Goal: Ask a question: Seek information or help from site administrators or community

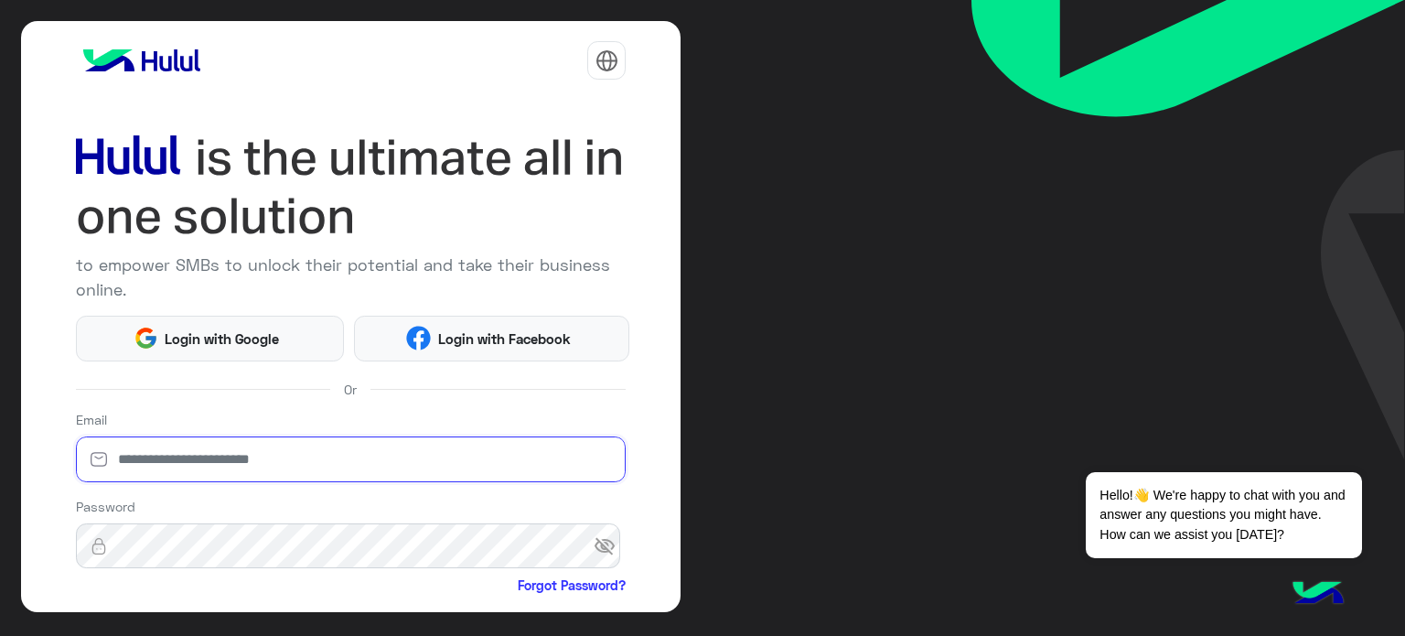
type input "**********"
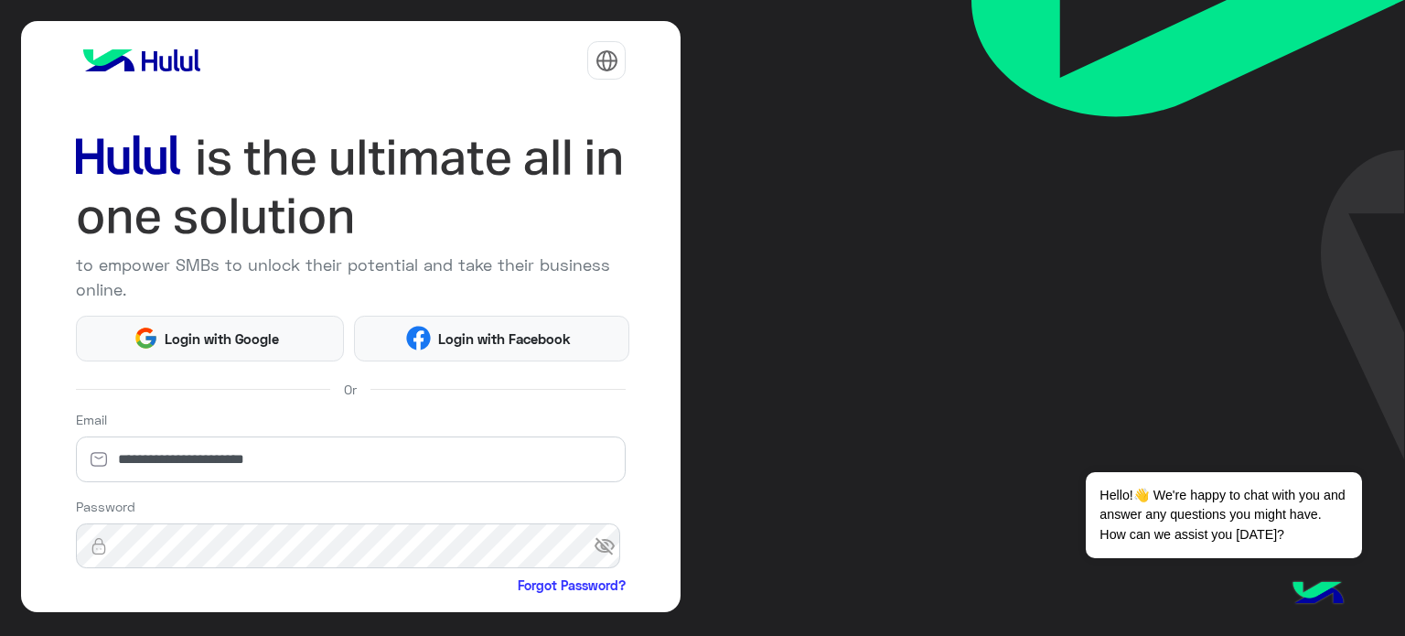
click at [658, 410] on div "**********" at bounding box center [351, 316] width 661 height 591
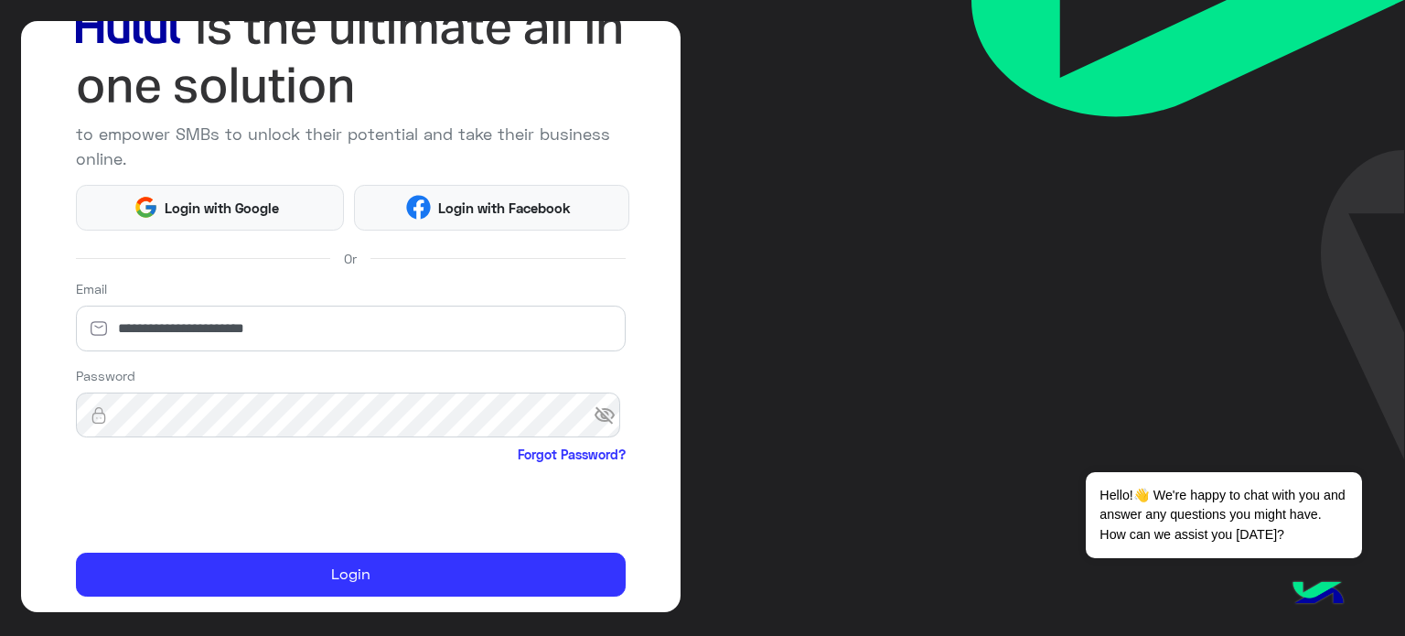
scroll to position [146, 0]
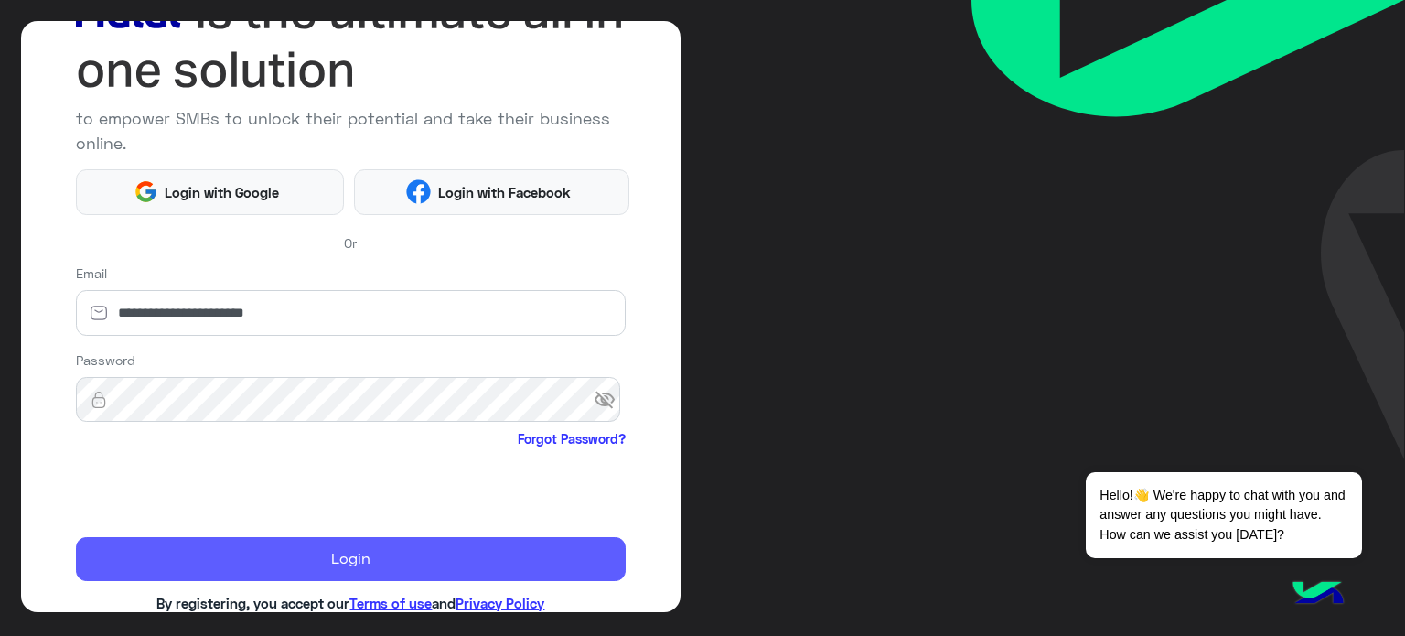
click at [143, 560] on button "Login" at bounding box center [351, 559] width 551 height 44
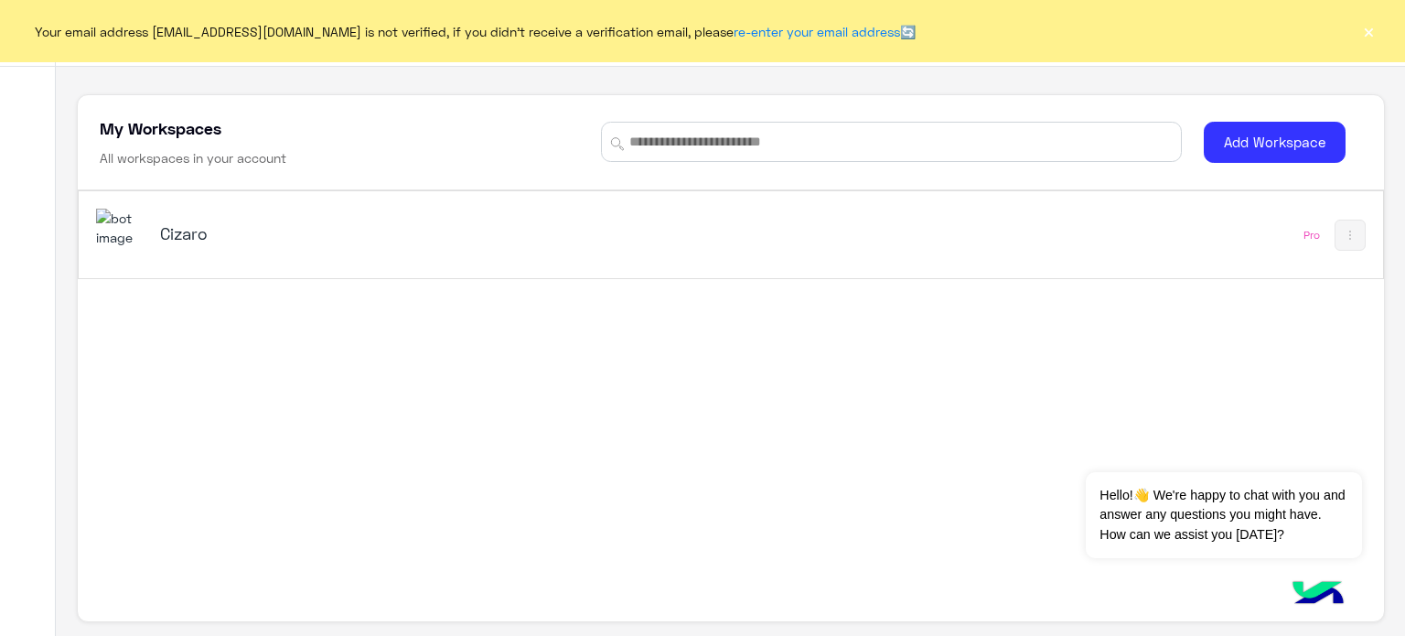
click at [1366, 33] on button "×" at bounding box center [1369, 31] width 18 height 18
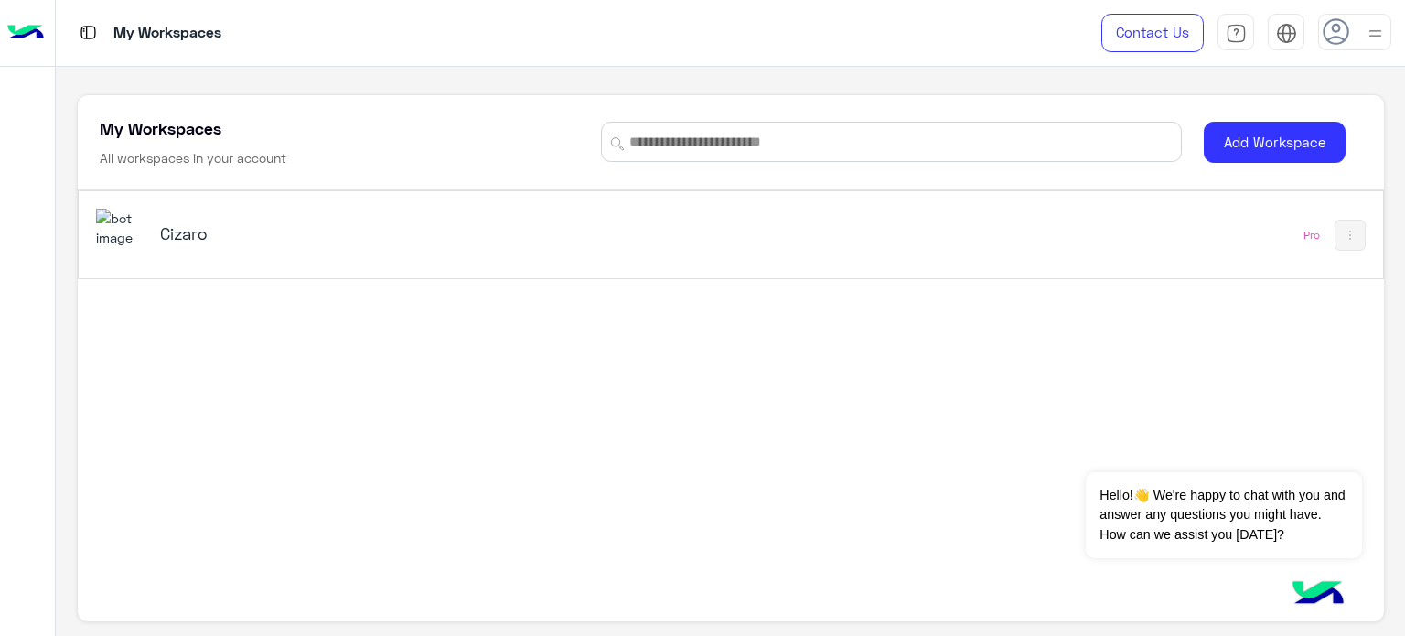
click at [183, 223] on h5 "Cizaro" at bounding box center [388, 233] width 457 height 22
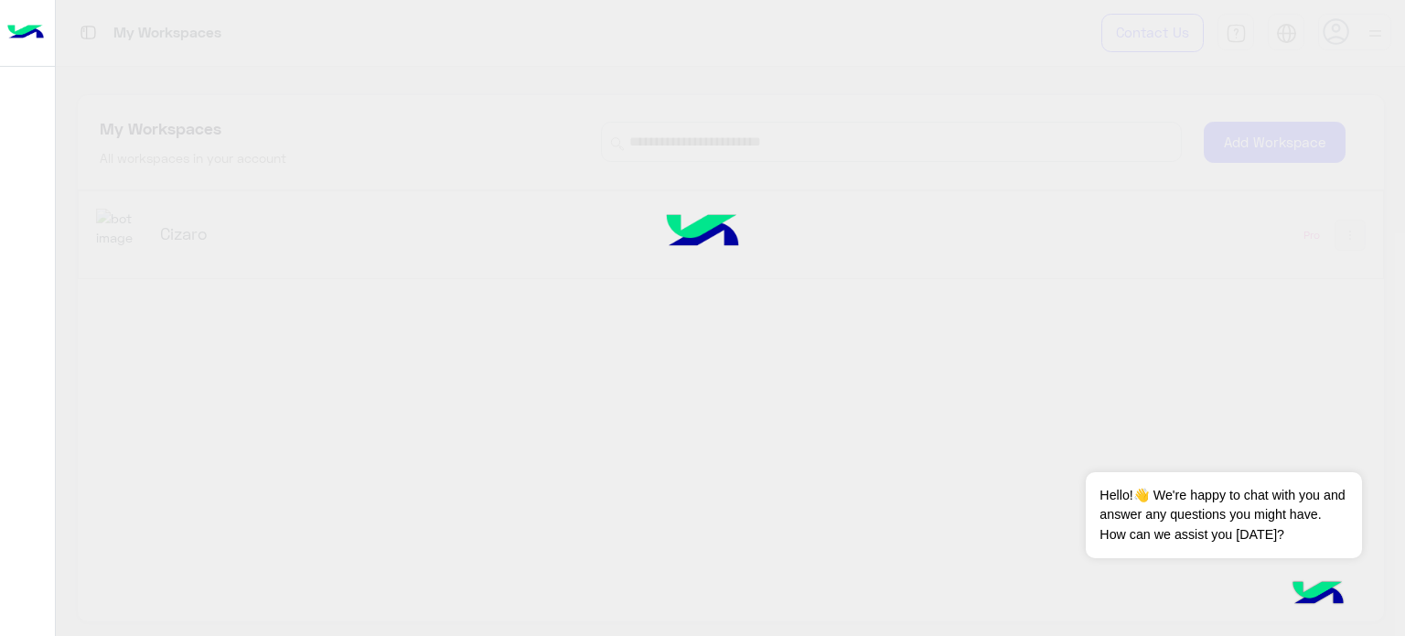
click at [197, 226] on div at bounding box center [702, 318] width 1405 height 636
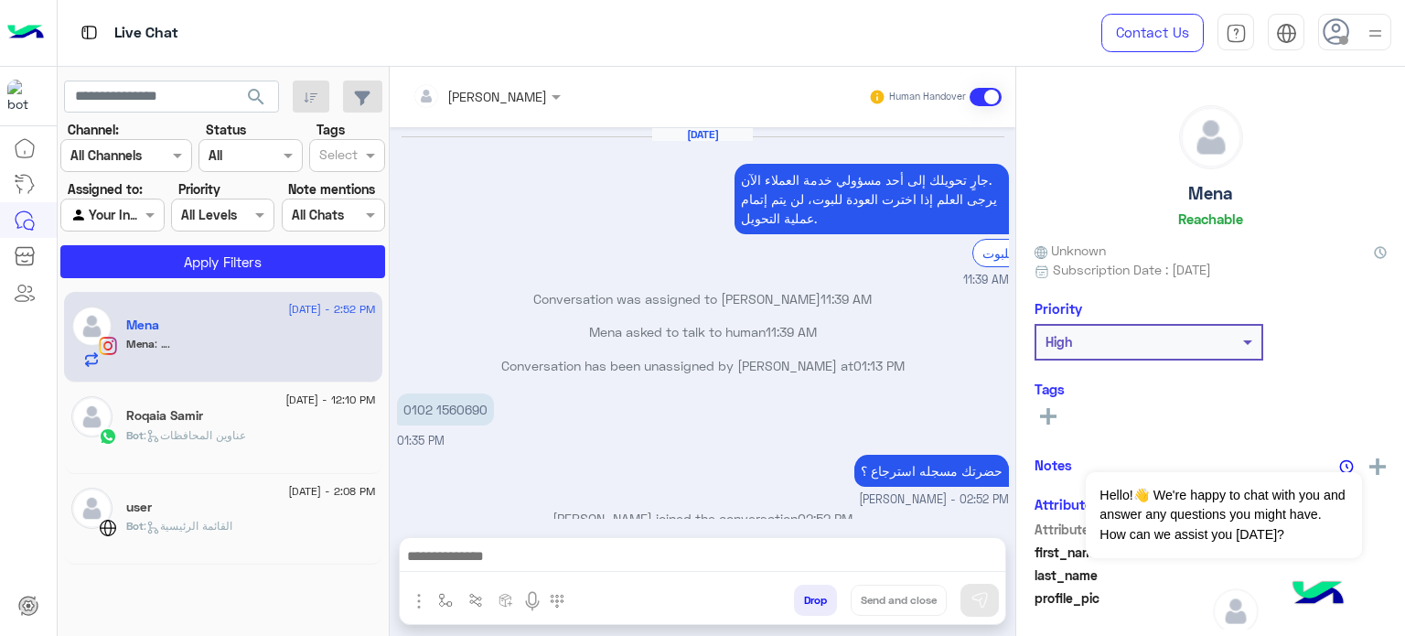
scroll to position [187, 0]
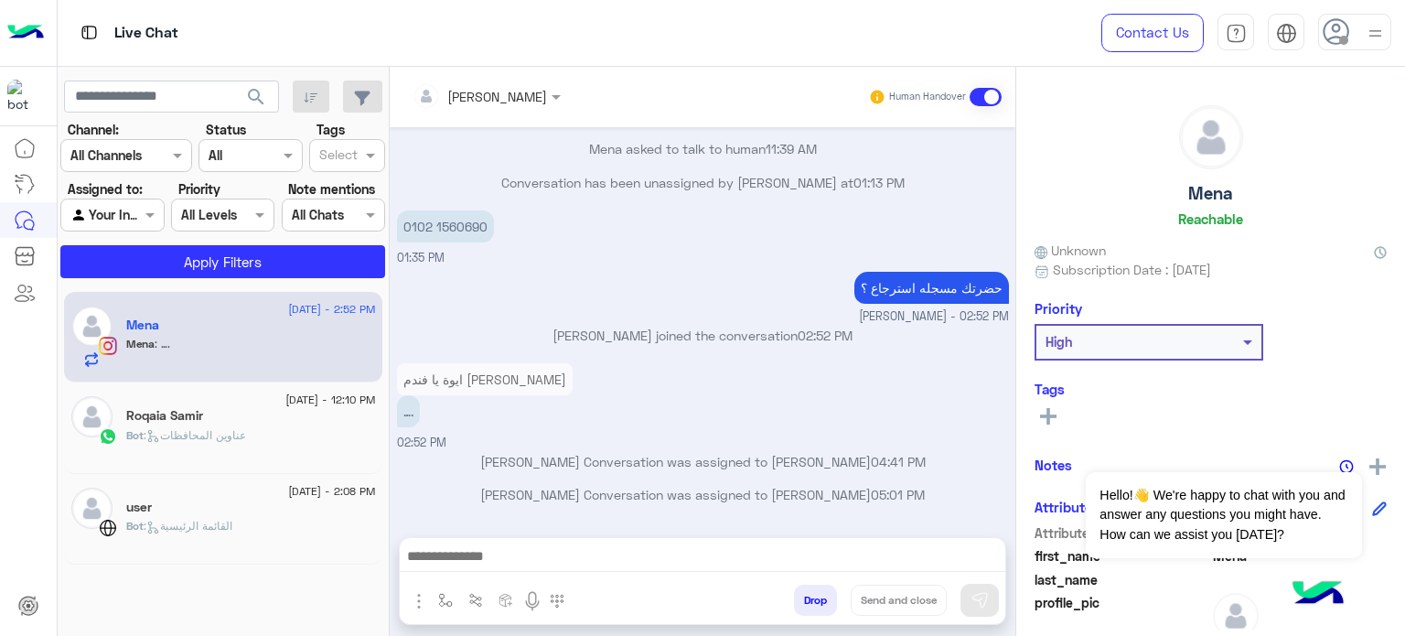
click at [1369, 27] on img at bounding box center [1375, 33] width 23 height 23
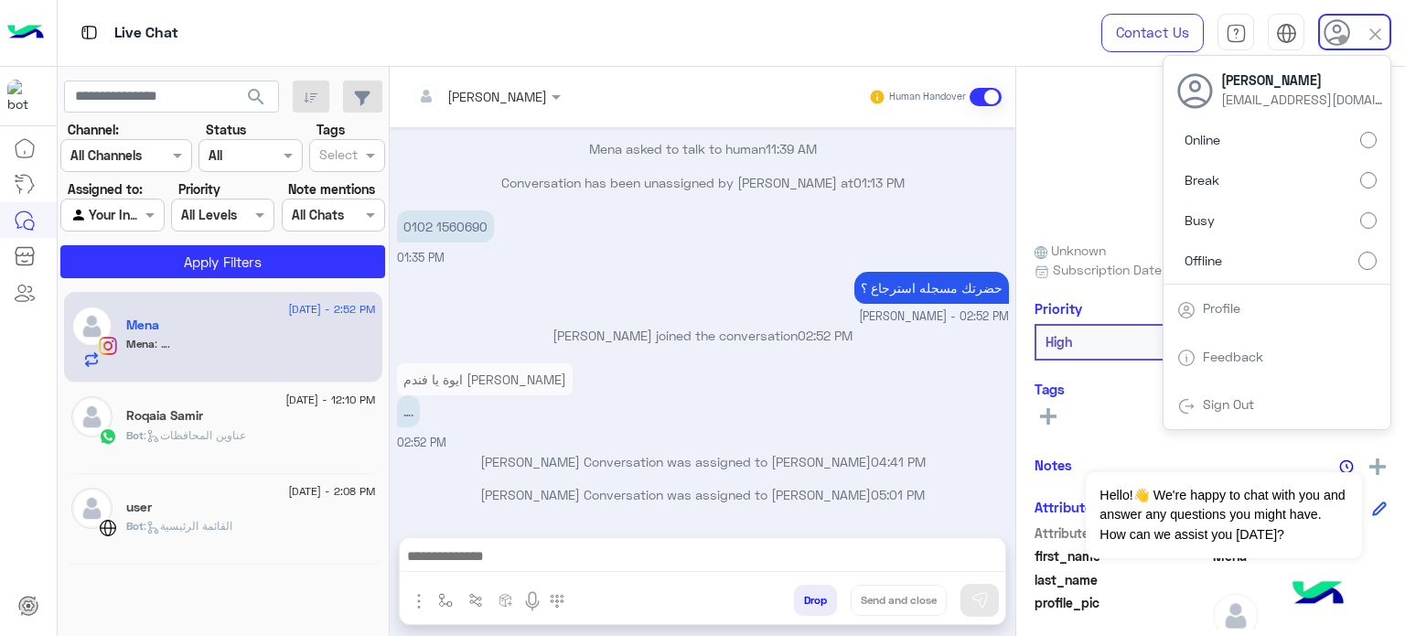
click at [1297, 148] on label "Online" at bounding box center [1277, 140] width 199 height 33
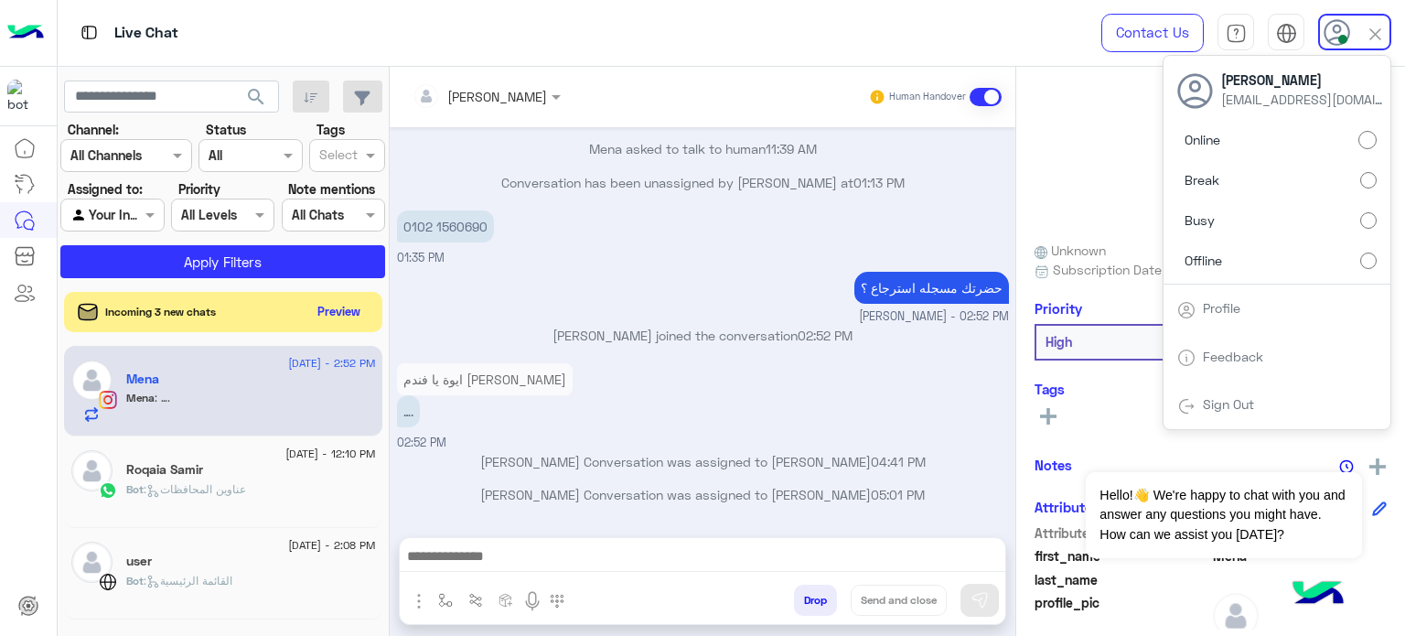
click at [1005, 216] on div "[DATE] جارٍ تحويلك إلى أحد مسؤولي خدمة العملاء الآن. يرجى العلم إذا اخترت العود…" at bounding box center [703, 323] width 626 height 392
